Goal: Task Accomplishment & Management: Use online tool/utility

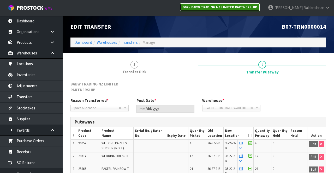
click at [240, 10] on link "B07 - BABW TRADING NZ LIMITED PARTNERSHIP" at bounding box center [220, 7] width 80 height 8
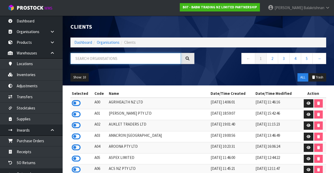
click at [134, 57] on input "text" at bounding box center [126, 58] width 110 height 11
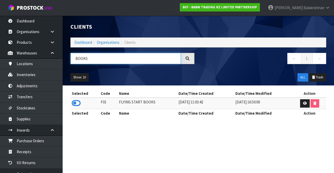
type input "BOOKS"
click at [78, 104] on icon at bounding box center [76, 103] width 9 height 8
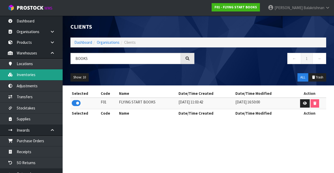
click at [38, 75] on link "Inventories" at bounding box center [31, 74] width 63 height 11
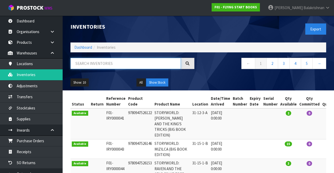
click at [125, 61] on input "text" at bounding box center [126, 63] width 110 height 11
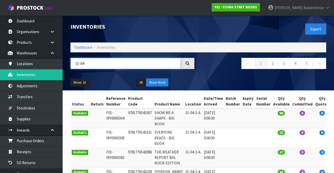
click at [129, 66] on input "31-04-" at bounding box center [126, 63] width 110 height 11
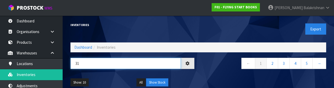
type input "3"
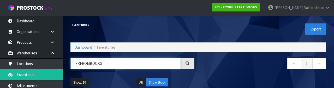
click at [79, 65] on input "FRFROMBOOKS" at bounding box center [126, 63] width 110 height 11
click at [86, 65] on input "FROMBOOKS" at bounding box center [126, 63] width 110 height 11
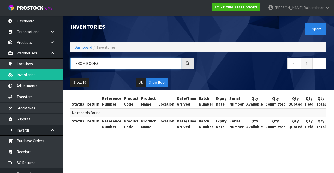
click at [141, 58] on input "FROM BOOKS" at bounding box center [126, 63] width 110 height 11
click at [142, 66] on input "FROM BOOKS" at bounding box center [126, 63] width 110 height 11
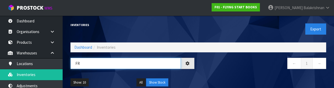
type input "F"
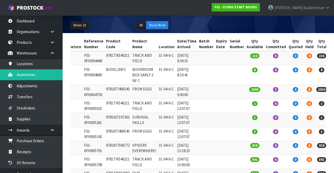
scroll to position [0, 31]
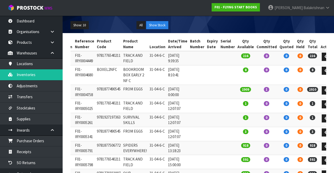
type input "31-04-6-C"
copy td "FROM EGGS"
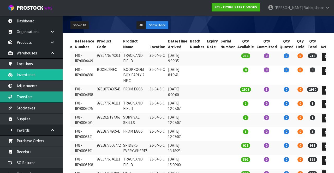
click at [16, 95] on link "Transfers" at bounding box center [31, 97] width 63 height 11
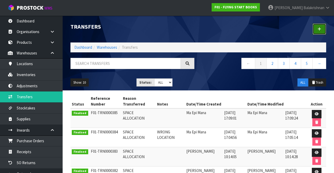
click at [319, 33] on link at bounding box center [320, 29] width 14 height 11
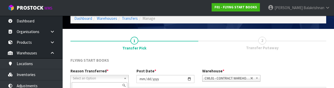
scroll to position [62, 0]
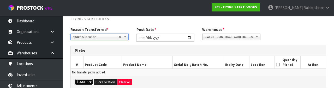
click at [77, 83] on icon "button" at bounding box center [77, 82] width 3 height 3
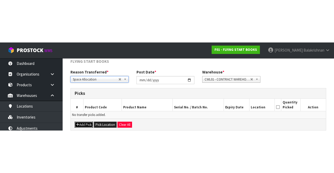
scroll to position [30, 0]
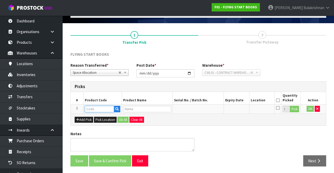
paste input "FROM EGGS"
type input "FROM EGGS"
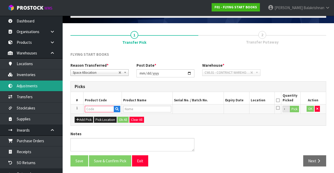
click at [19, 86] on link "Adjustments" at bounding box center [31, 86] width 63 height 11
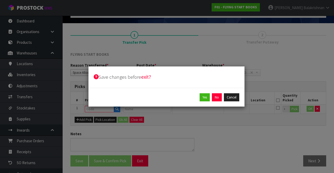
click at [24, 74] on div "Save changes before exit? Yes No Cancel" at bounding box center [167, 86] width 334 height 173
click at [219, 98] on button "No" at bounding box center [217, 97] width 10 height 8
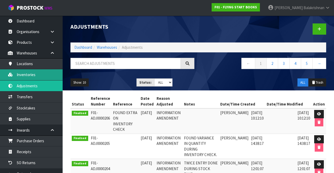
click at [15, 74] on link "Inventories" at bounding box center [31, 74] width 63 height 11
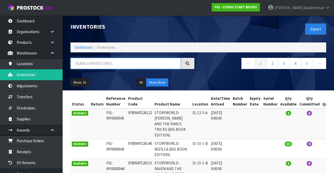
paste input "FROM EGGS"
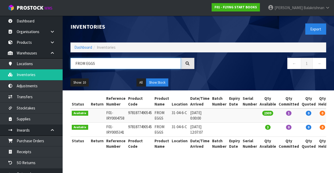
type input "FROM EGGS"
copy td "9781877490545"
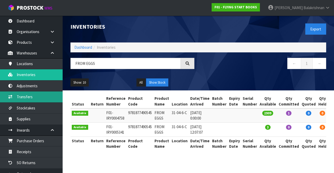
click at [19, 97] on link "Transfers" at bounding box center [31, 97] width 63 height 11
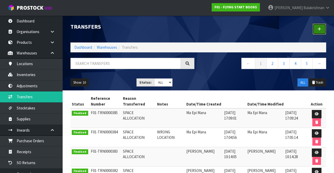
click at [318, 34] on link at bounding box center [320, 29] width 14 height 11
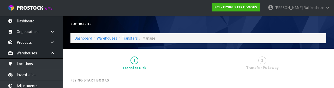
scroll to position [62, 0]
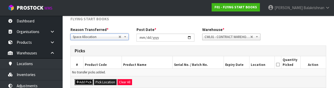
click at [75, 80] on button "Add Pick" at bounding box center [84, 82] width 19 height 6
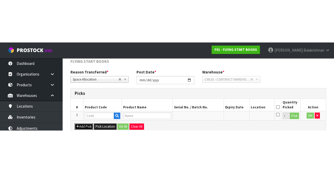
scroll to position [30, 0]
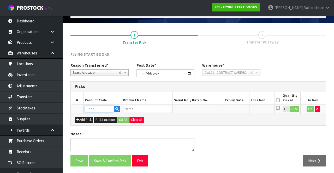
paste input "9781877490545"
type input "9781877490545"
type input "FROM EGGS"
type input "9781877490545"
click at [297, 109] on button "Pick" at bounding box center [294, 109] width 9 height 7
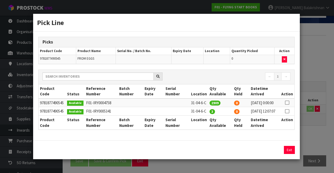
click at [288, 103] on icon at bounding box center [287, 103] width 4 height 0
click at [269, 153] on button "Assign Pick" at bounding box center [271, 150] width 21 height 8
type input "2909"
click at [288, 112] on icon at bounding box center [287, 112] width 4 height 0
click at [267, 154] on button "Assign Pick" at bounding box center [271, 150] width 21 height 8
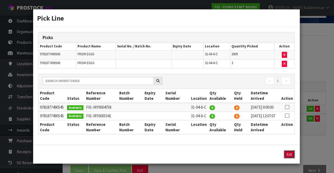
click at [293, 159] on button "Exit" at bounding box center [289, 155] width 11 height 8
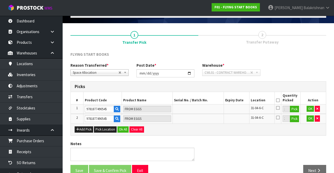
click at [283, 99] on th "Quantity Picked" at bounding box center [291, 98] width 19 height 12
click at [280, 98] on th at bounding box center [278, 98] width 7 height 12
click at [278, 101] on icon at bounding box center [278, 101] width 4 height 0
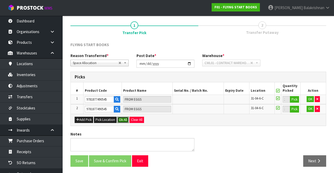
click at [121, 118] on button "Ok All" at bounding box center [123, 120] width 11 height 6
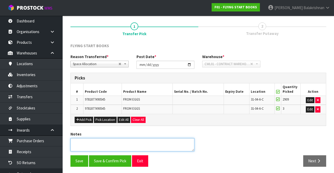
click at [107, 149] on textarea at bounding box center [133, 144] width 124 height 13
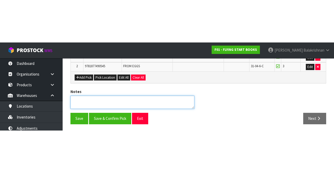
scroll to position [38, 0]
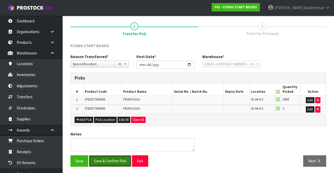
click at [105, 160] on button "Save & Confirm Pick" at bounding box center [110, 161] width 42 height 11
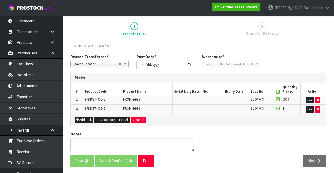
scroll to position [0, 0]
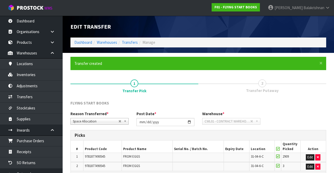
scroll to position [46, 0]
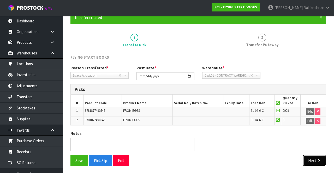
click at [313, 155] on button "Next" at bounding box center [314, 160] width 23 height 11
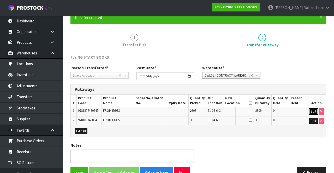
click at [314, 110] on button "Edit" at bounding box center [313, 112] width 9 height 6
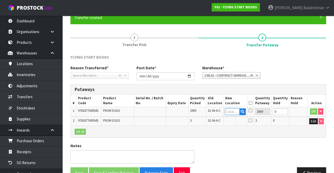
click at [235, 110] on input "text" at bounding box center [232, 112] width 14 height 7
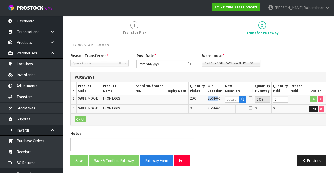
scroll to position [58, 0]
copy span "31-04-6-C"
paste input "31-04-6-C"
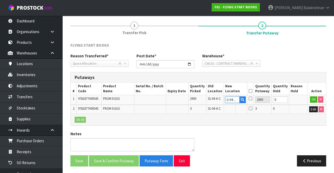
click at [237, 98] on input "31-04-6-C" at bounding box center [232, 100] width 14 height 7
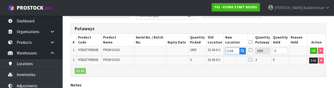
scroll to position [110, 0]
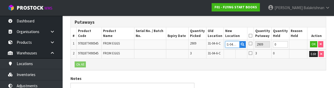
click at [240, 46] on input "31-04-6-C" at bounding box center [232, 44] width 14 height 7
type input "31-04-3-C"
click at [313, 44] on button "OK" at bounding box center [313, 44] width 7 height 6
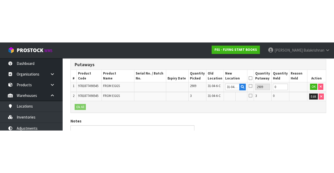
scroll to position [65, 0]
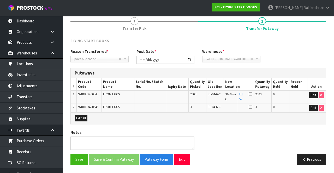
click at [243, 93] on link "Fill" at bounding box center [241, 96] width 4 height 9
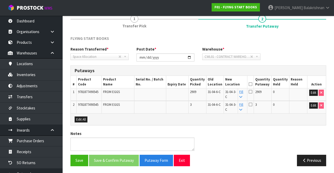
click at [253, 84] on icon at bounding box center [251, 84] width 4 height 0
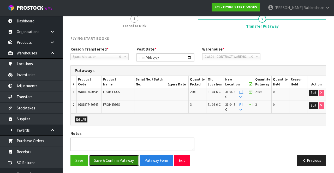
click at [119, 157] on button "Save & Confirm Putaway" at bounding box center [114, 160] width 50 height 11
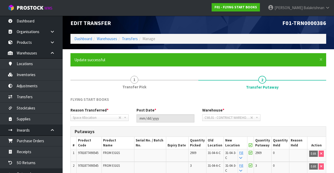
scroll to position [0, 0]
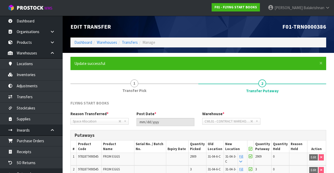
click at [322, 14] on link "[PERSON_NAME]" at bounding box center [299, 8] width 70 height 16
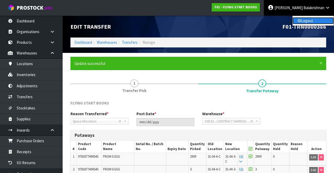
click at [314, 24] on link "Logout" at bounding box center [313, 20] width 41 height 7
